Goal: Check status: Check status

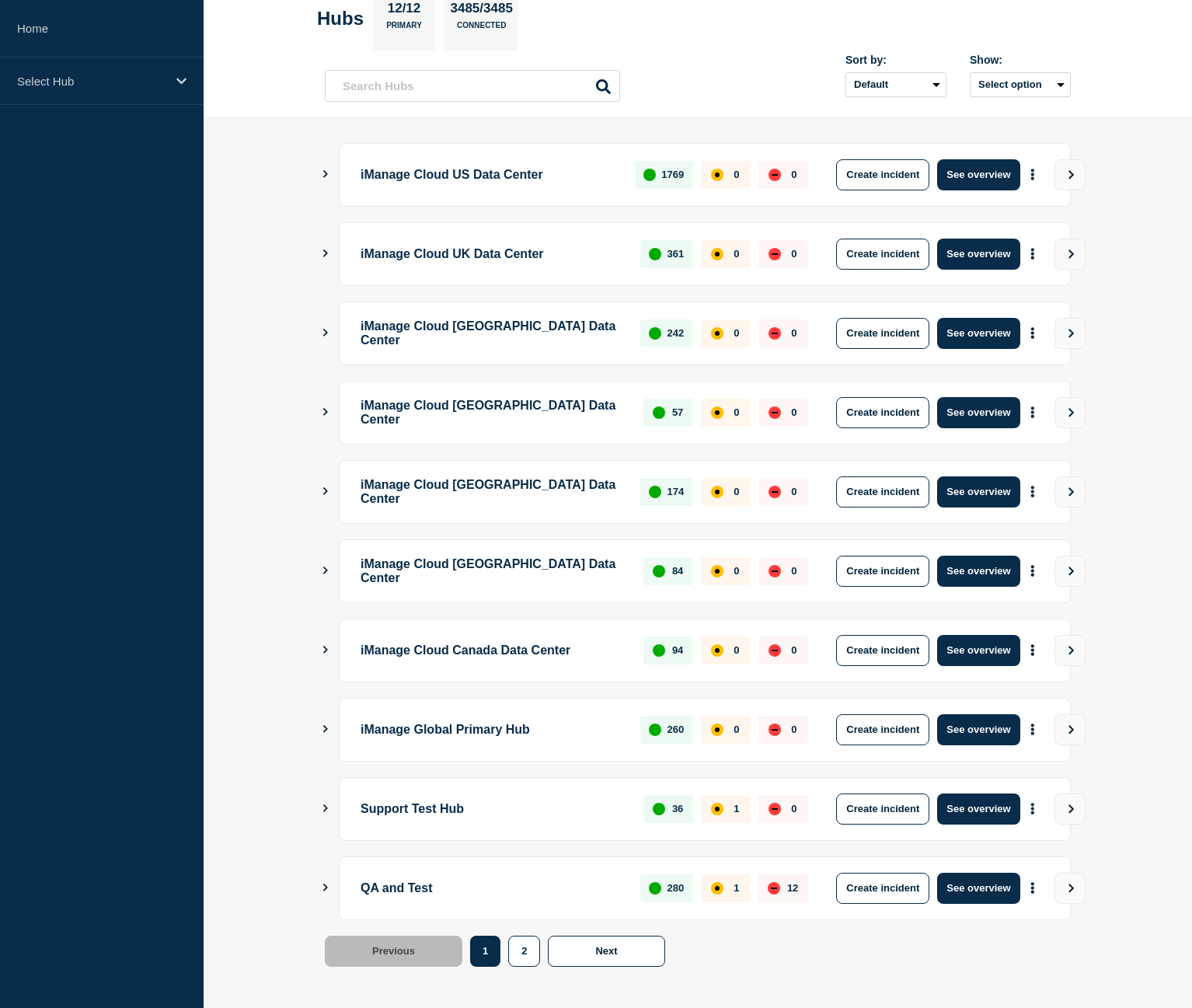
scroll to position [94, 0]
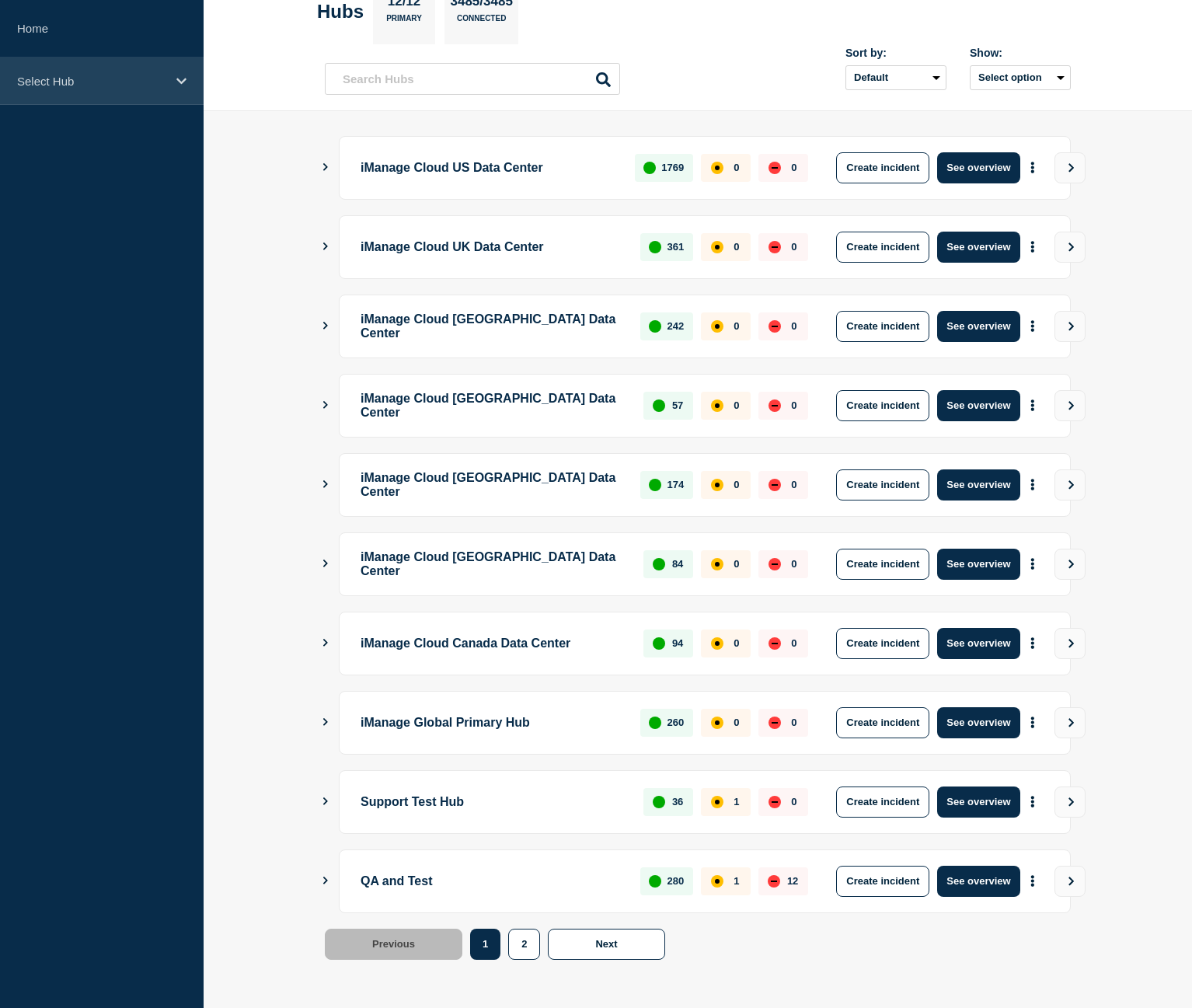
click at [116, 71] on div "Select Hub" at bounding box center [102, 81] width 204 height 48
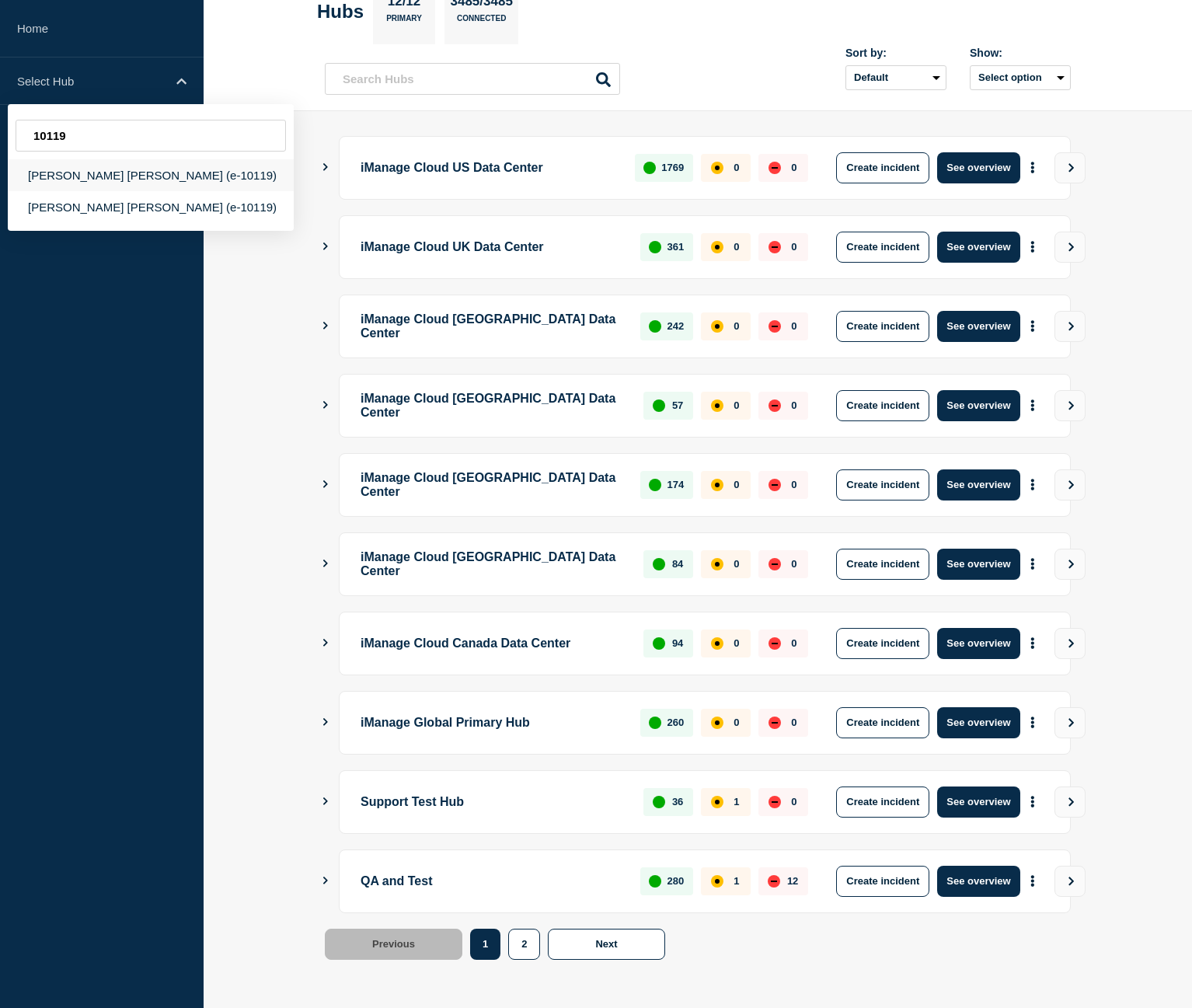
type input "10119"
click at [154, 172] on div "[PERSON_NAME] [PERSON_NAME] (e-10119)" at bounding box center [150, 175] width 286 height 32
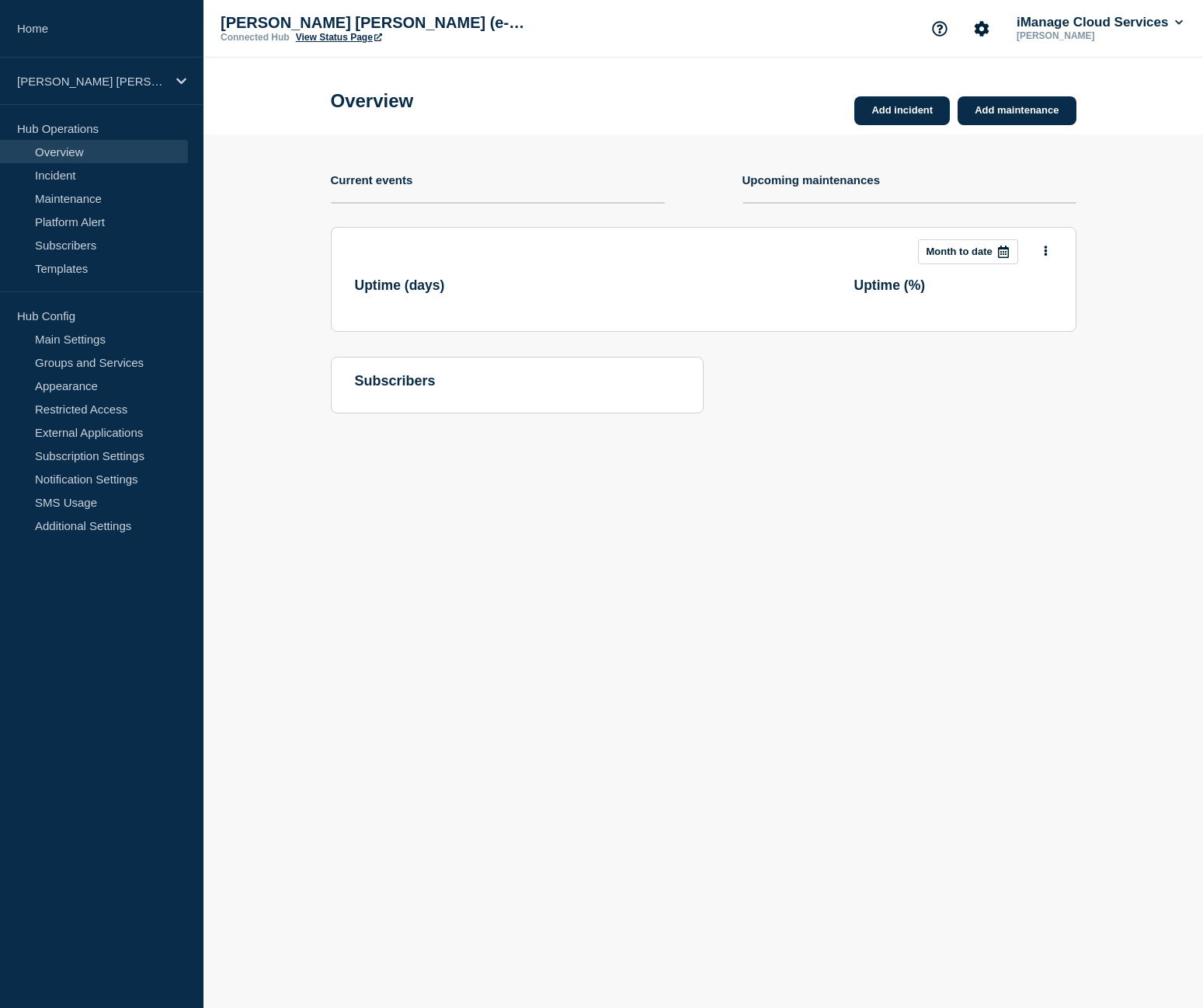
click at [342, 38] on link "View Status Page" at bounding box center [339, 37] width 86 height 11
